Goal: Check status: Check status

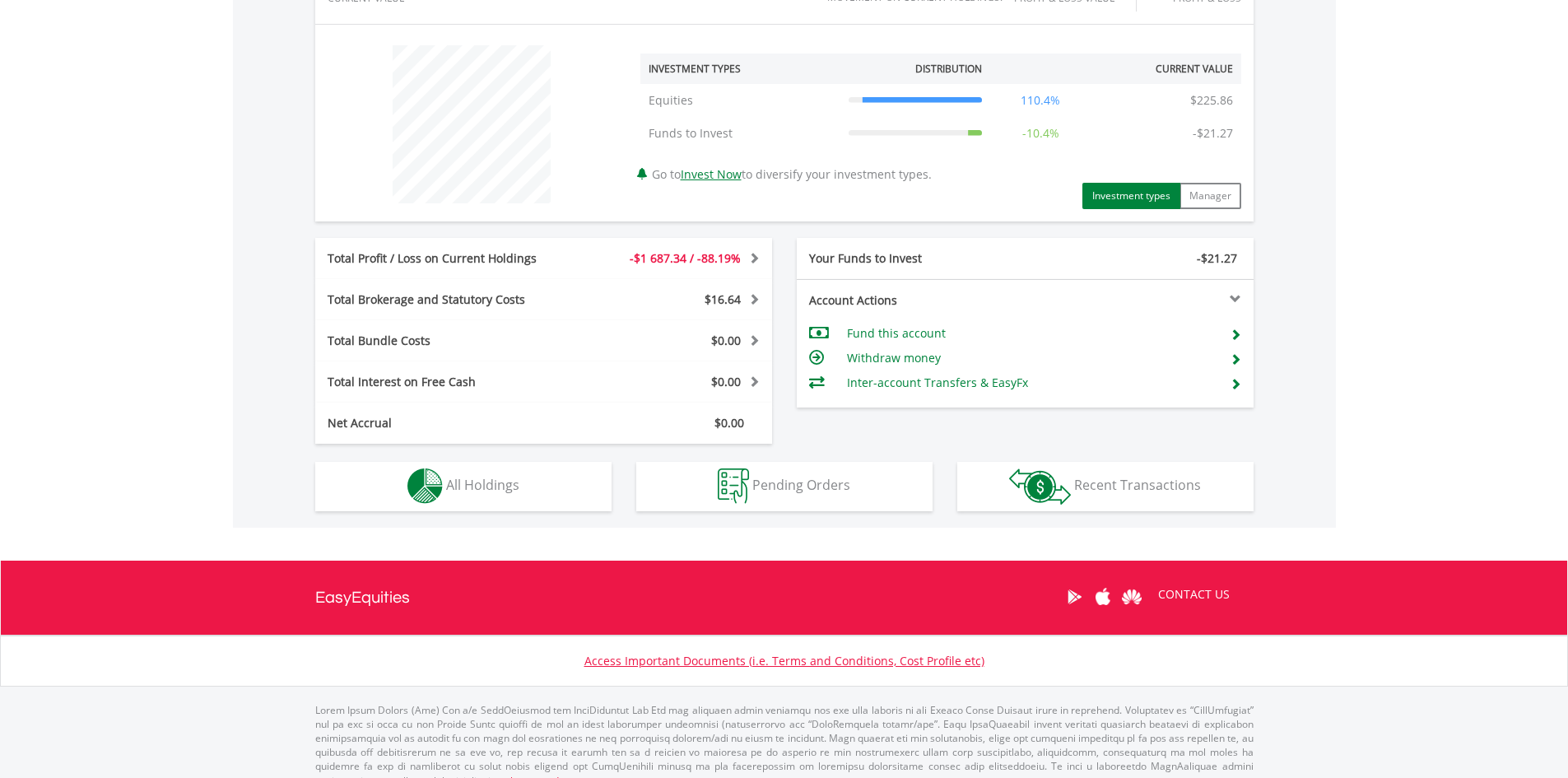
scroll to position [598, 0]
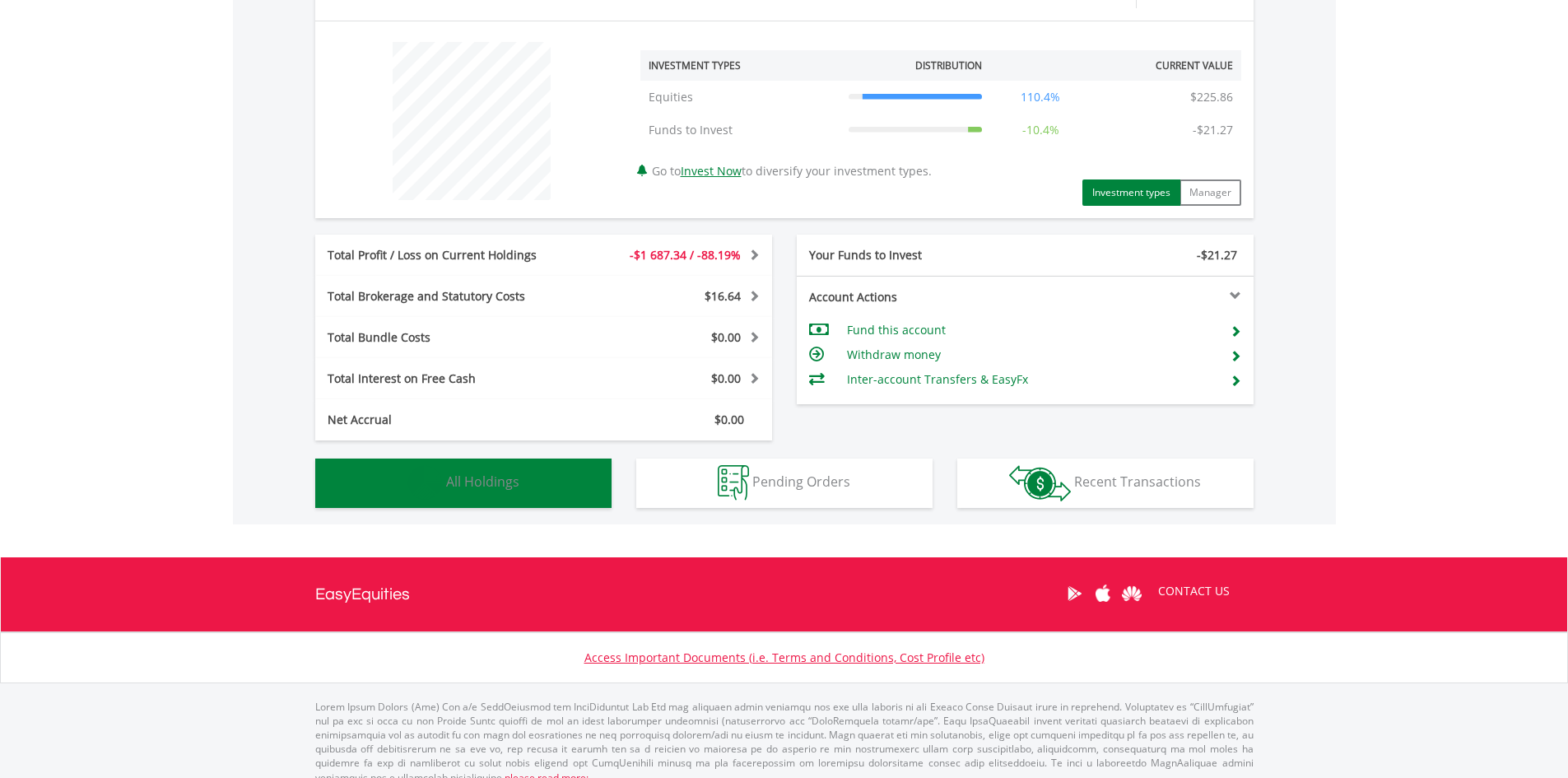
click at [405, 474] on button "Holdings All Holdings" at bounding box center [463, 483] width 296 height 50
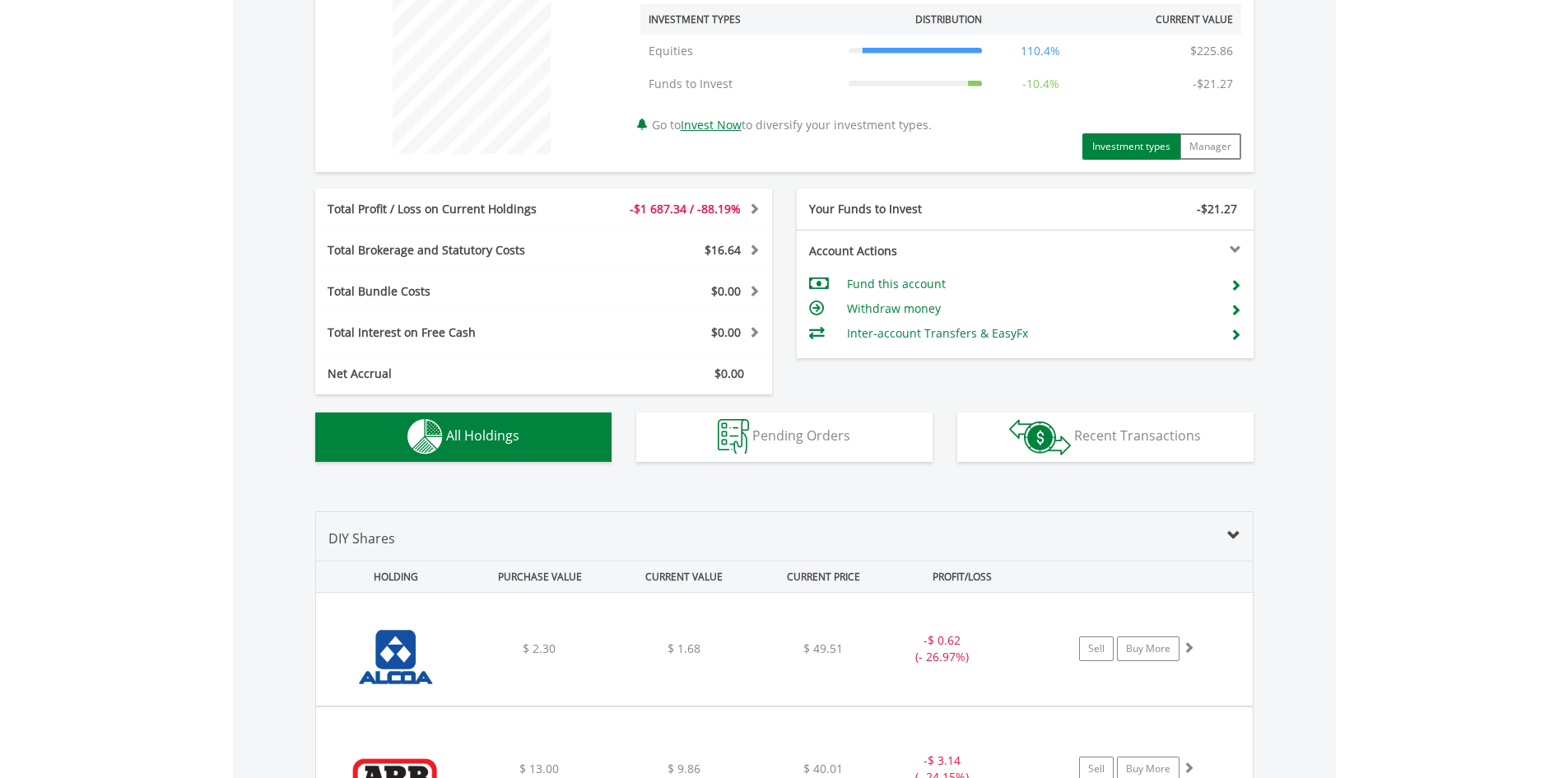
scroll to position [637, 0]
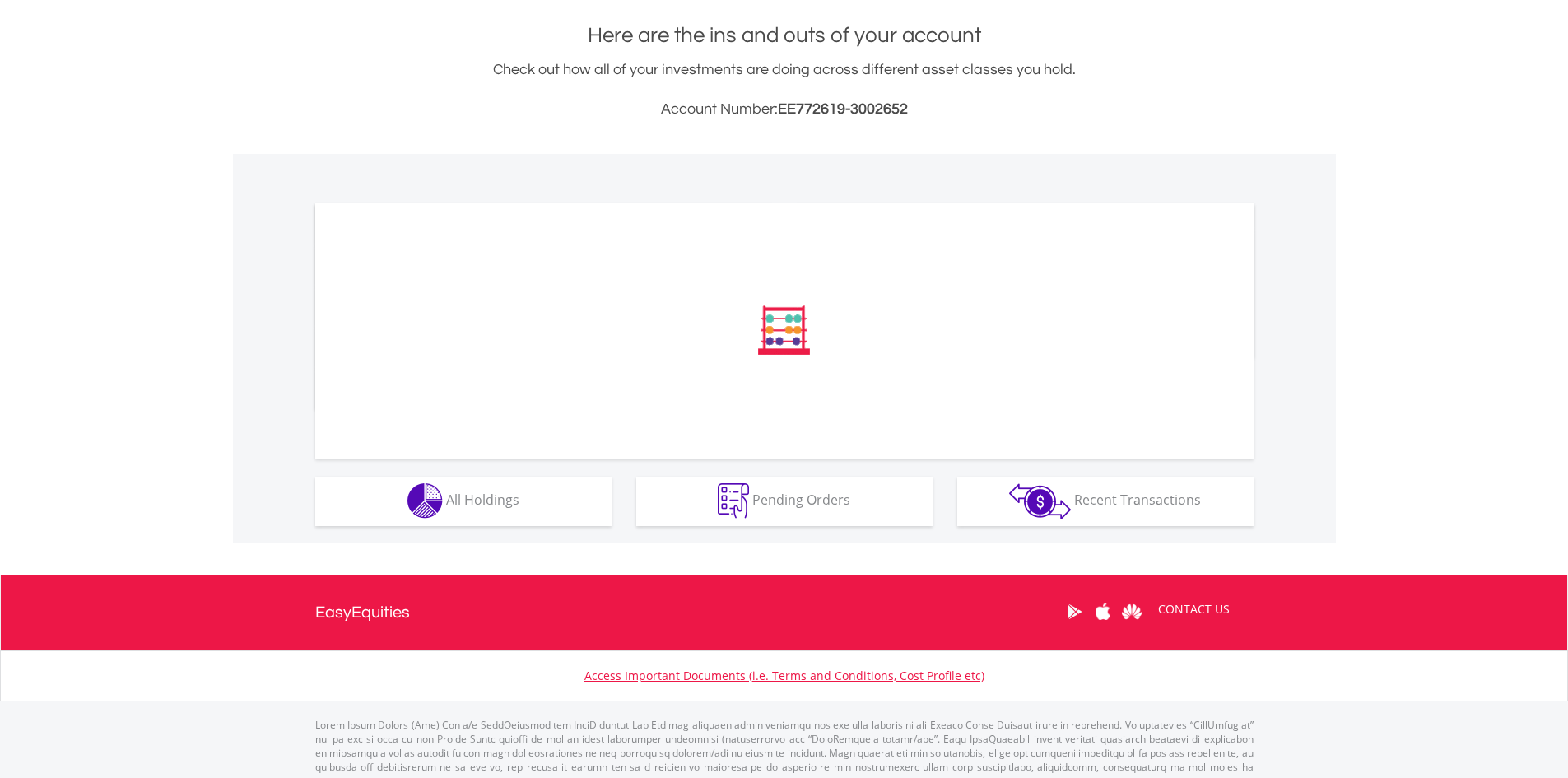
scroll to position [391, 0]
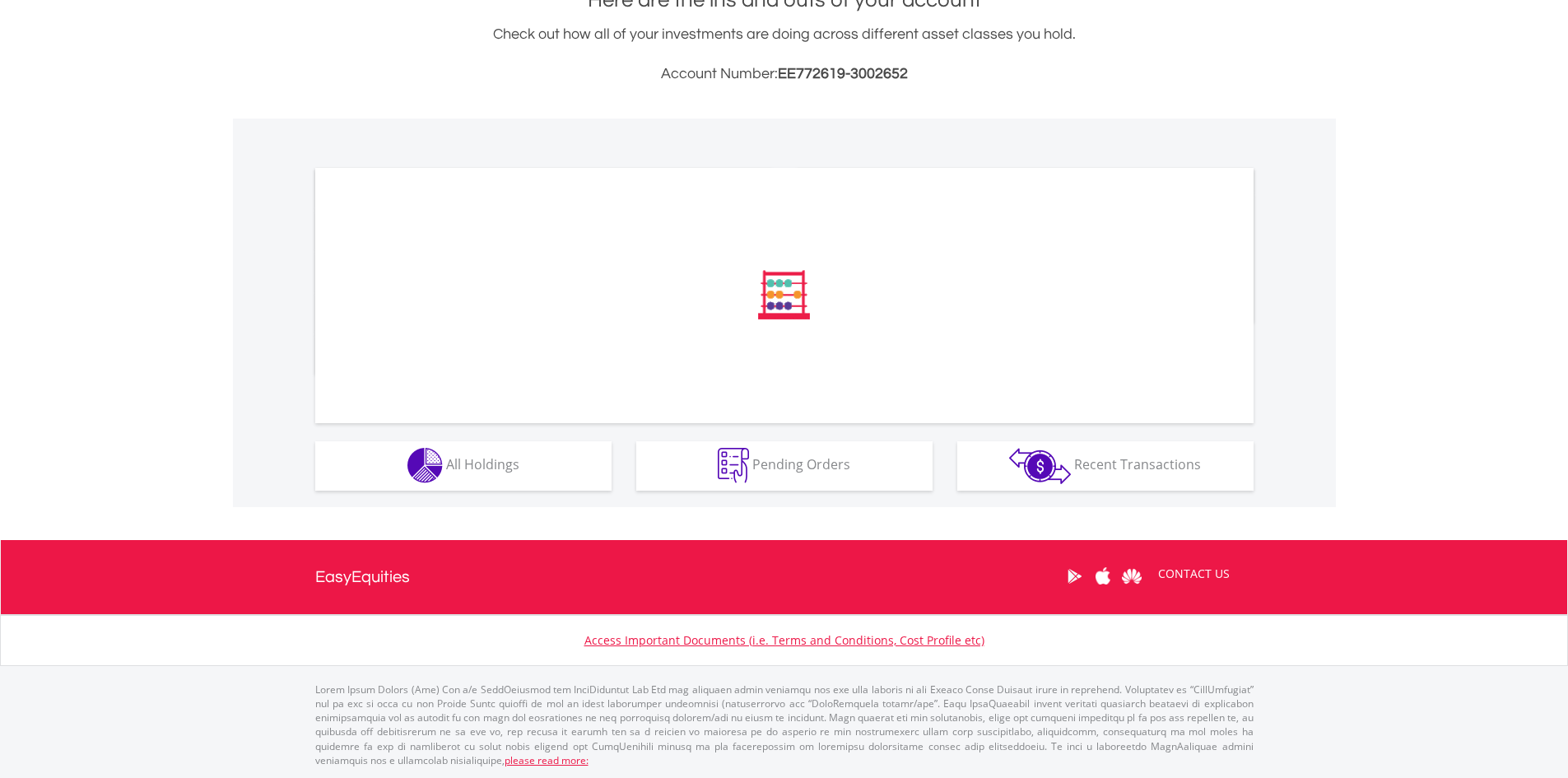
click at [0, 0] on div "﻿ Distribution Current Value Show All Go to Invest Now to diversify your invest…" at bounding box center [0, 0] width 0 height 0
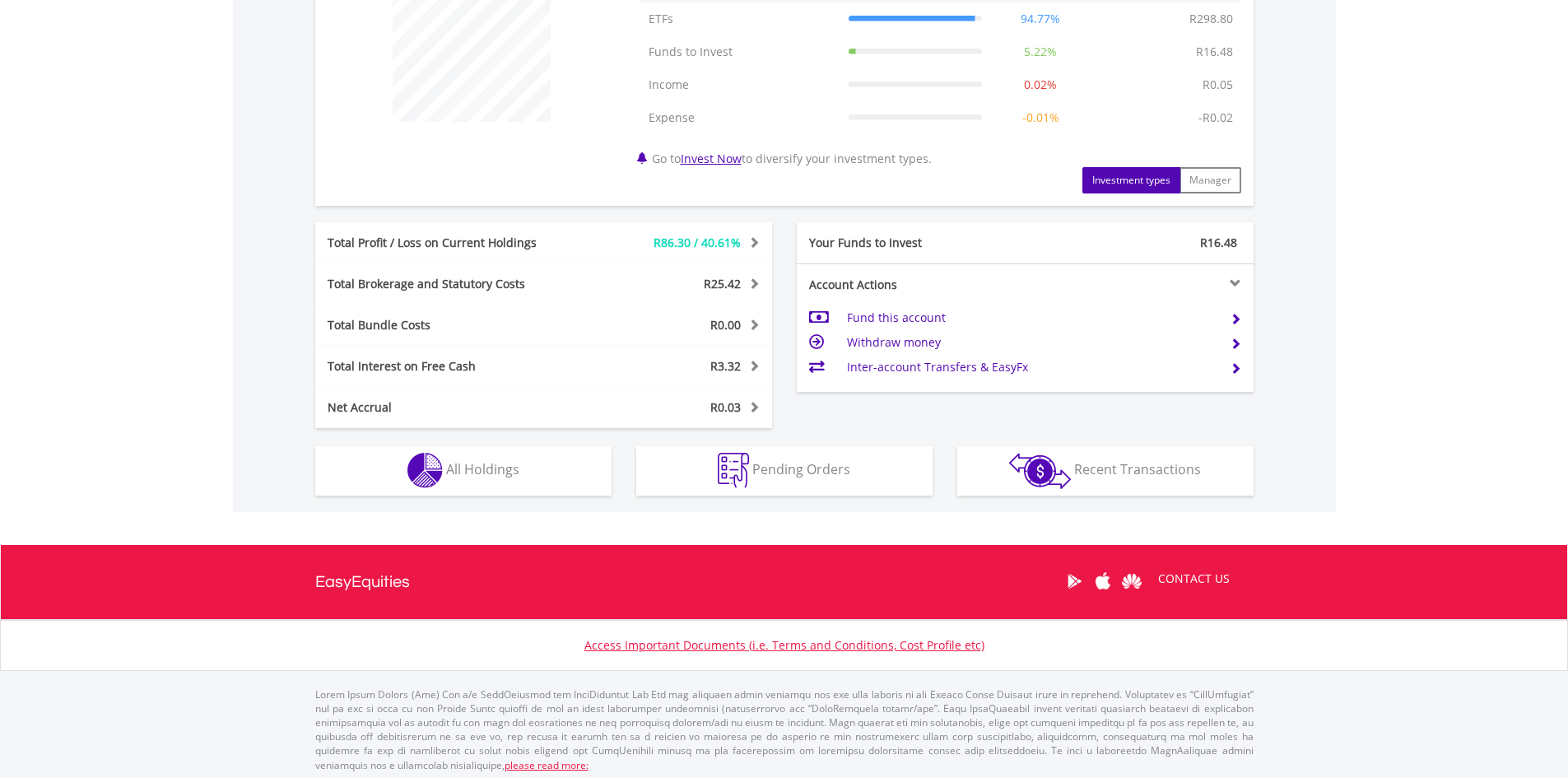
scroll to position [681, 0]
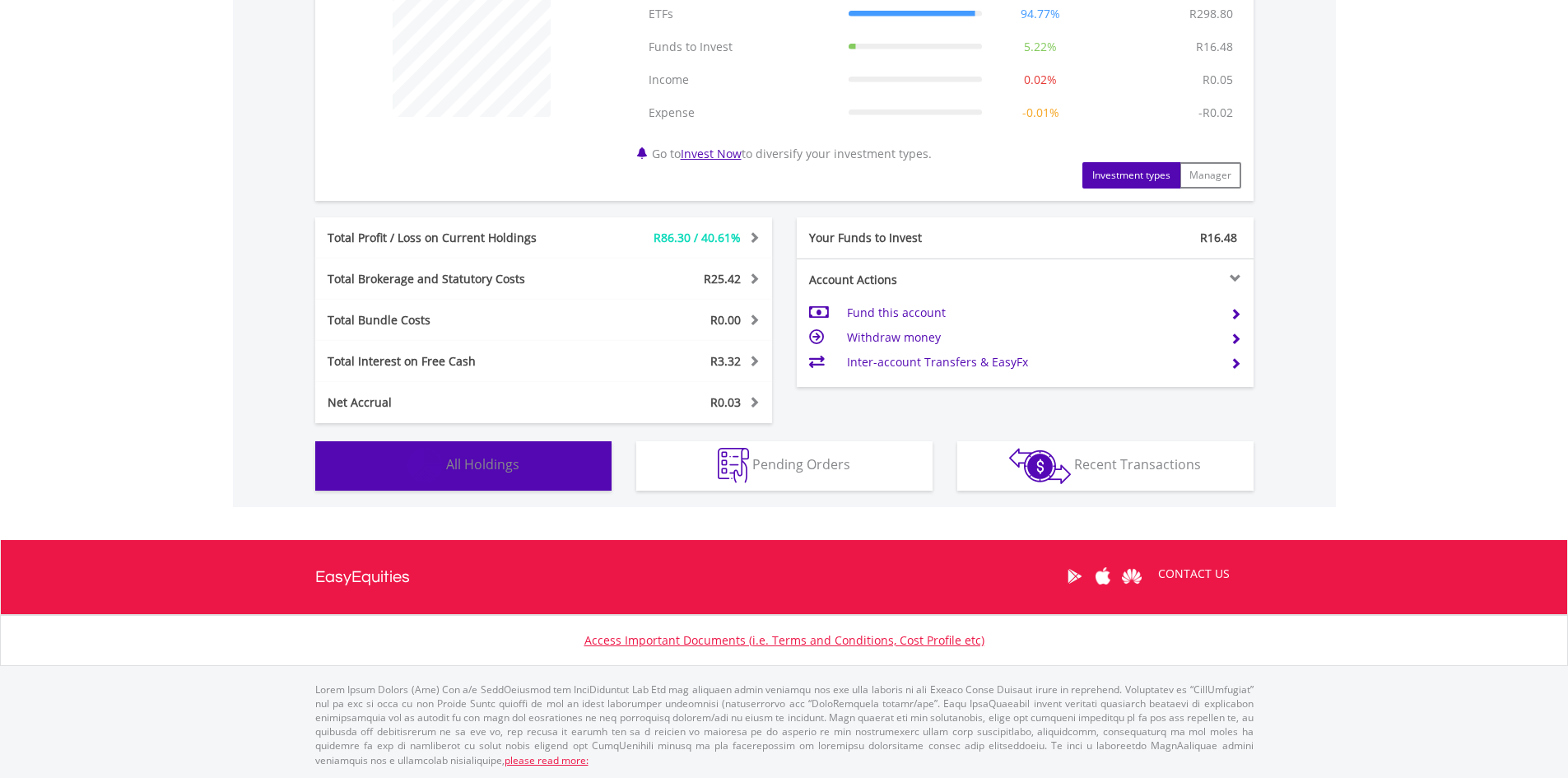
click at [482, 464] on span "All Holdings" at bounding box center [483, 464] width 73 height 18
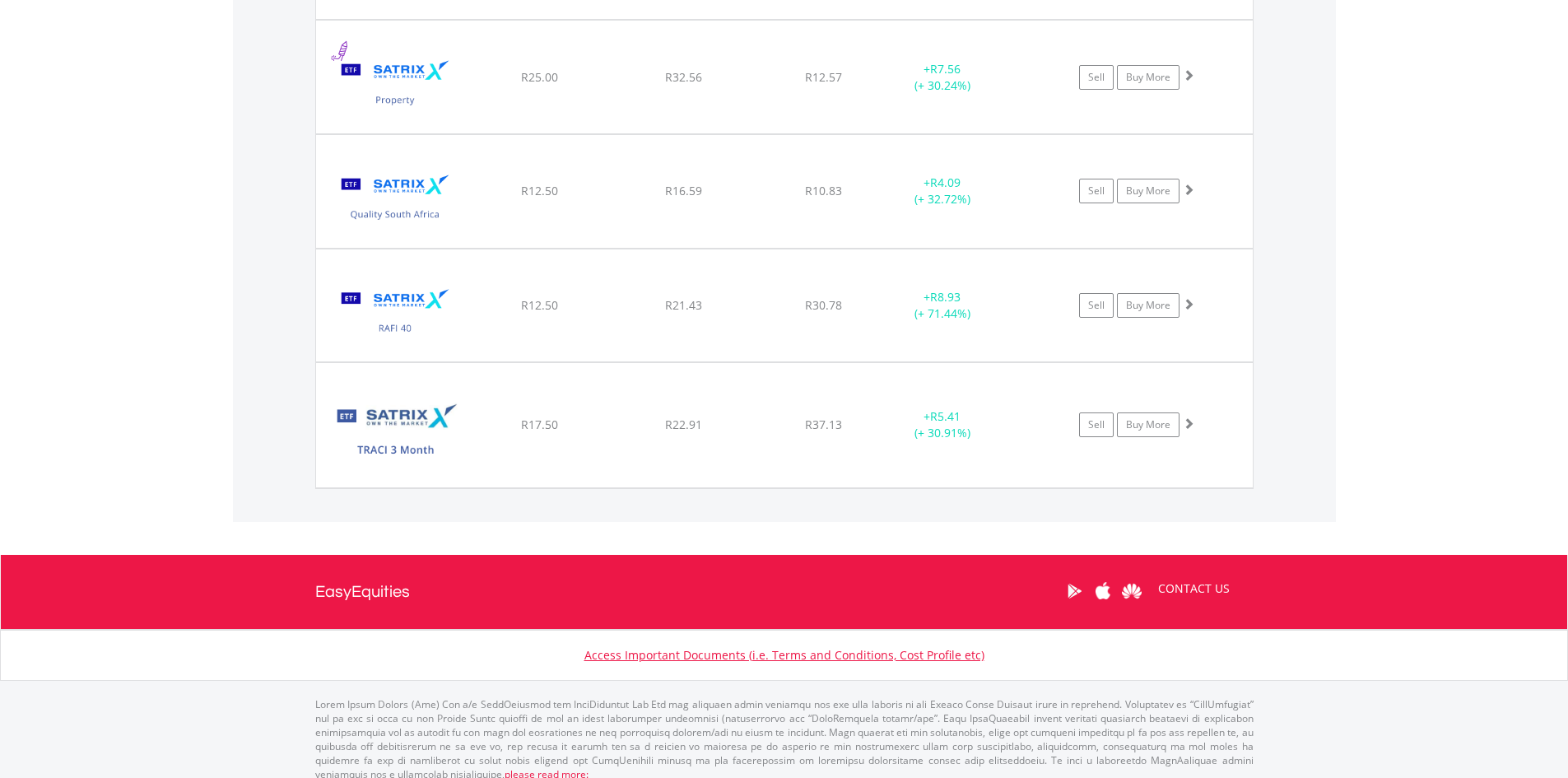
scroll to position [1866, 0]
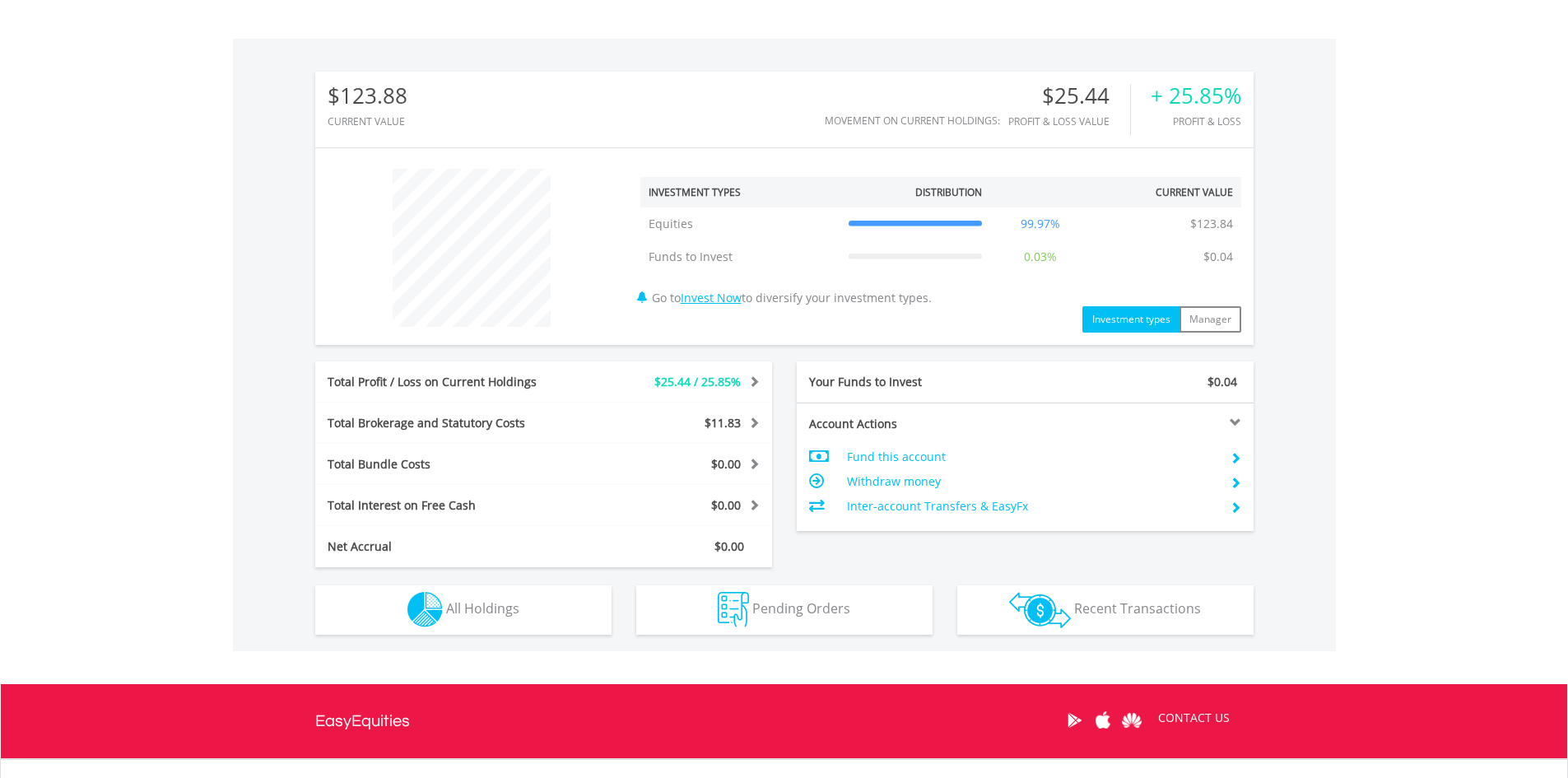
scroll to position [465, 0]
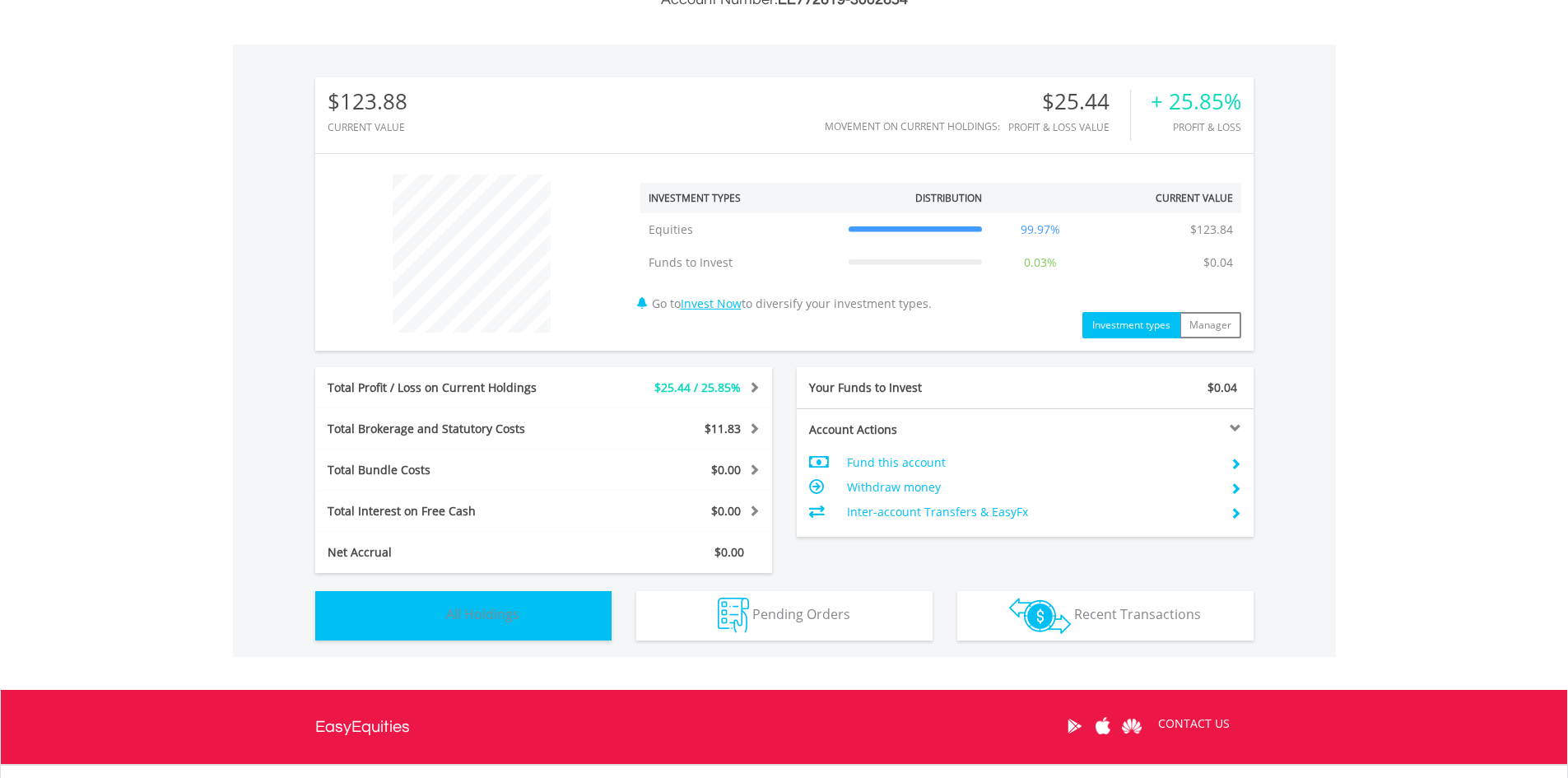
click at [445, 611] on button "Holdings All Holdings" at bounding box center [463, 617] width 296 height 50
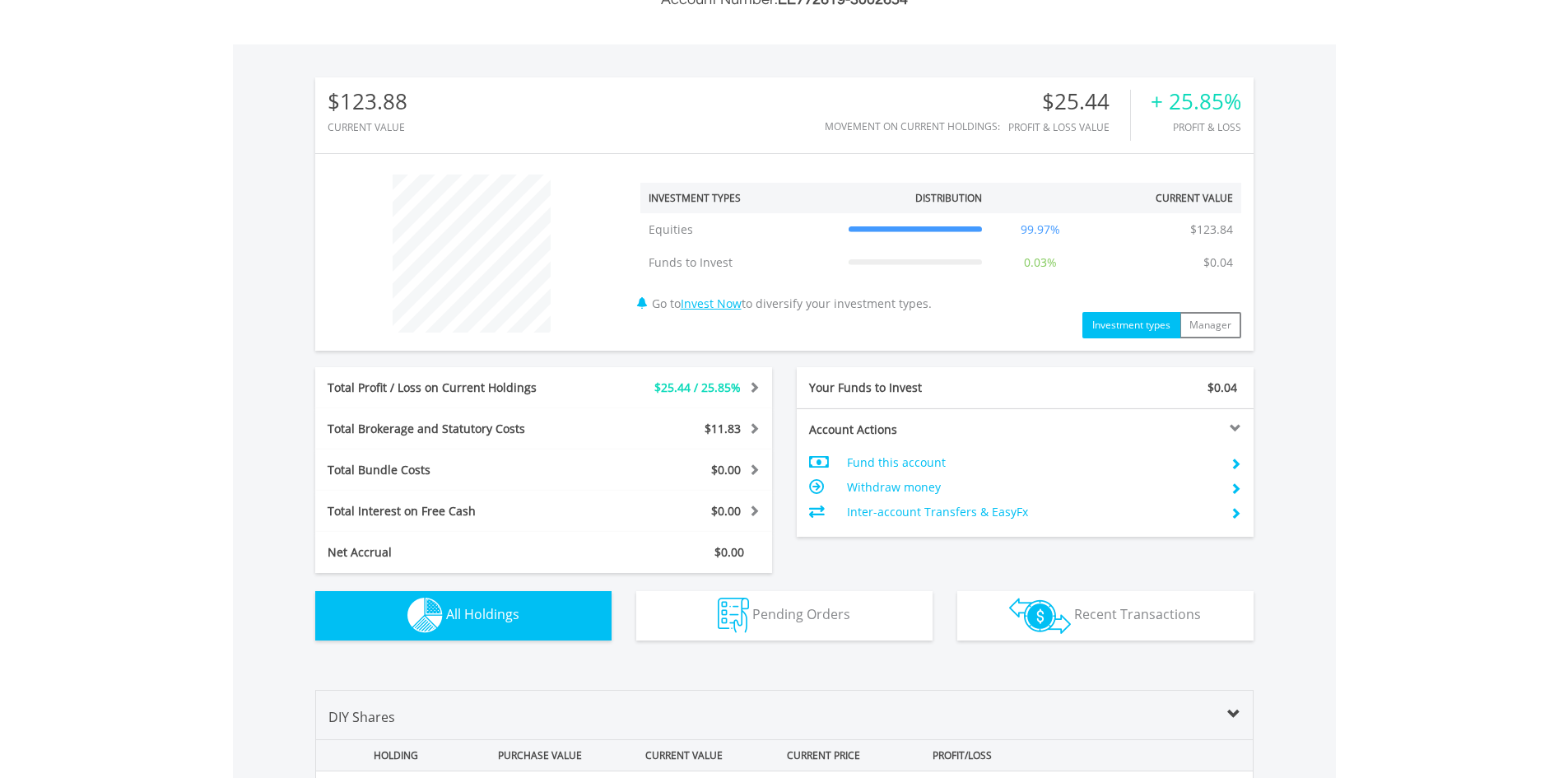
scroll to position [1156, 0]
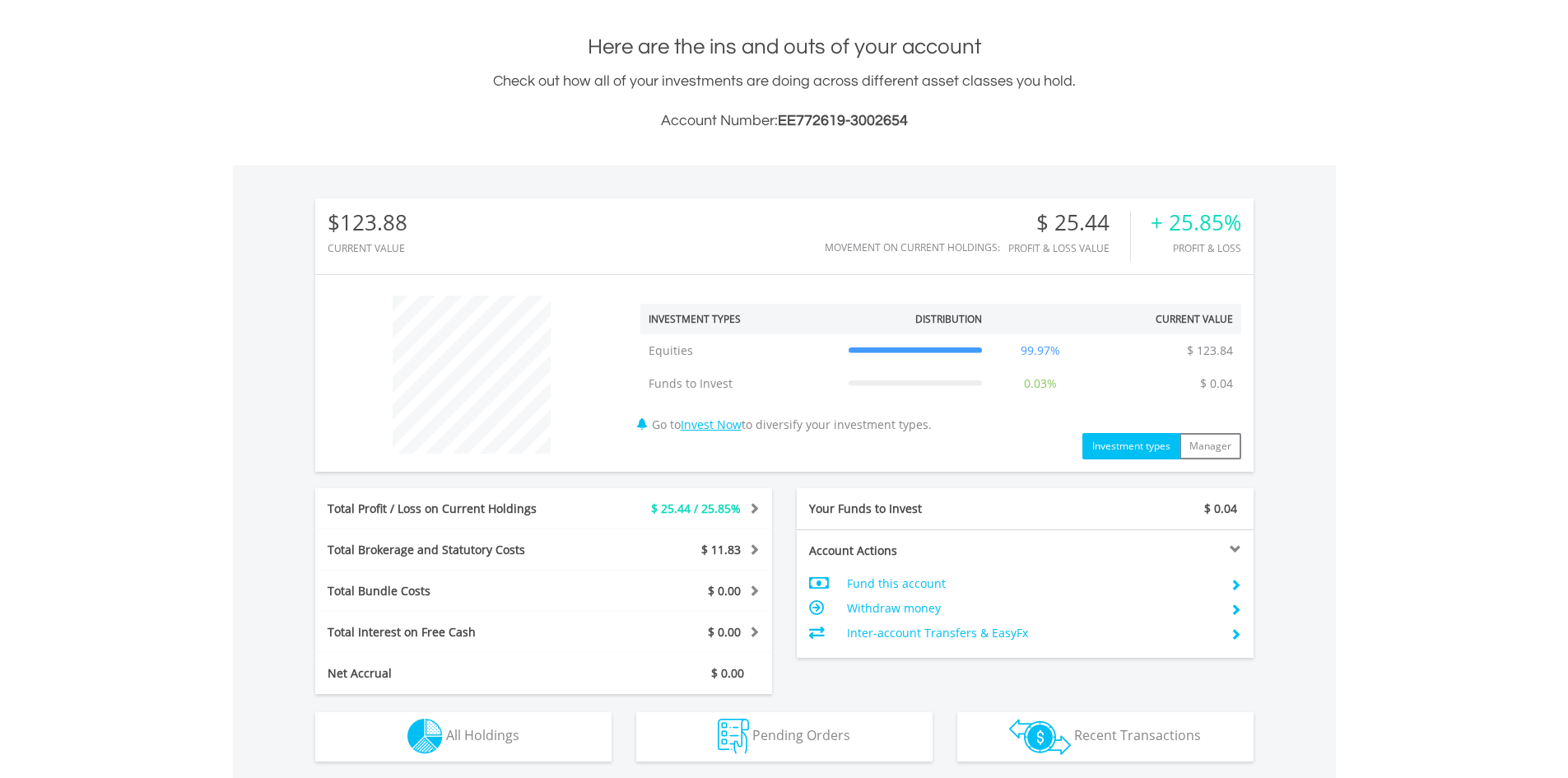
scroll to position [349, 0]
